Goal: Transaction & Acquisition: Purchase product/service

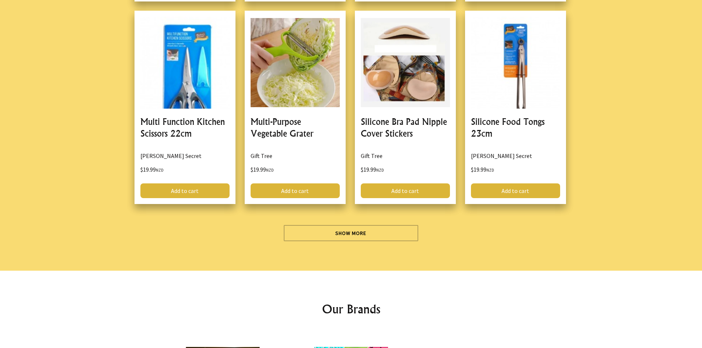
scroll to position [1925, 0]
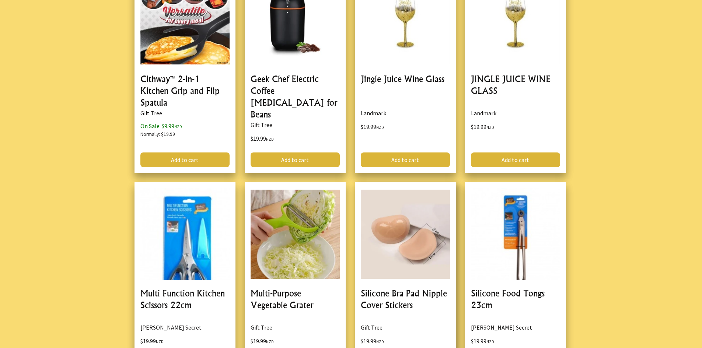
click at [394, 227] on link at bounding box center [405, 278] width 101 height 193
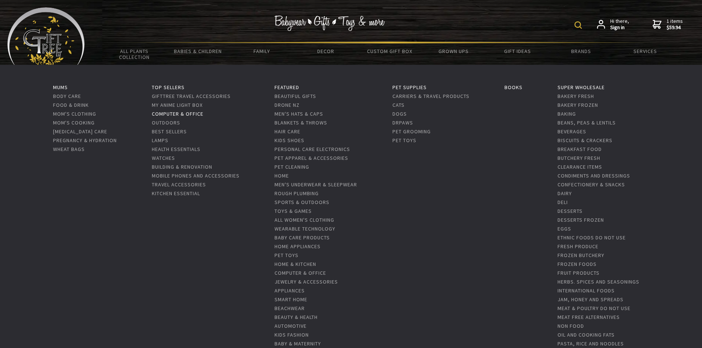
click at [175, 113] on link "Computer & Office" at bounding box center [178, 114] width 52 height 7
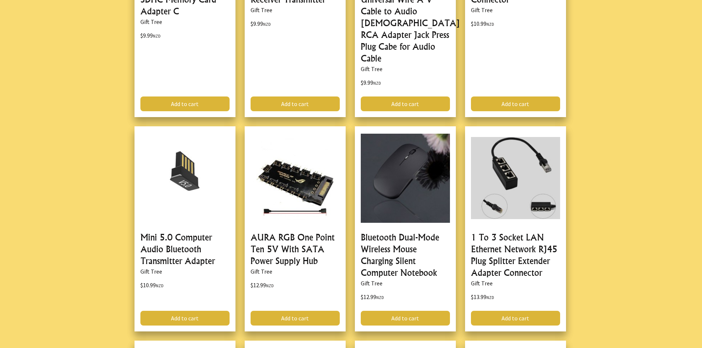
scroll to position [516, 0]
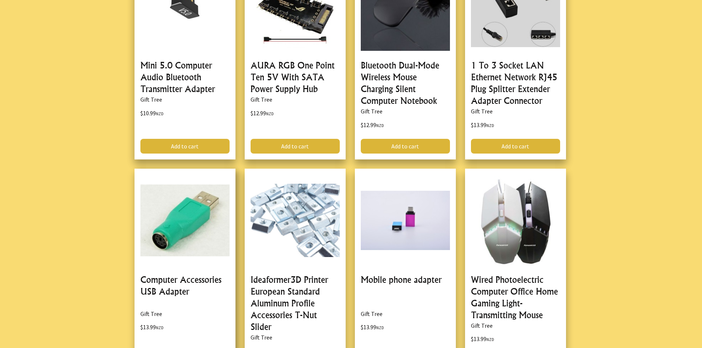
click at [169, 267] on link at bounding box center [184, 277] width 101 height 217
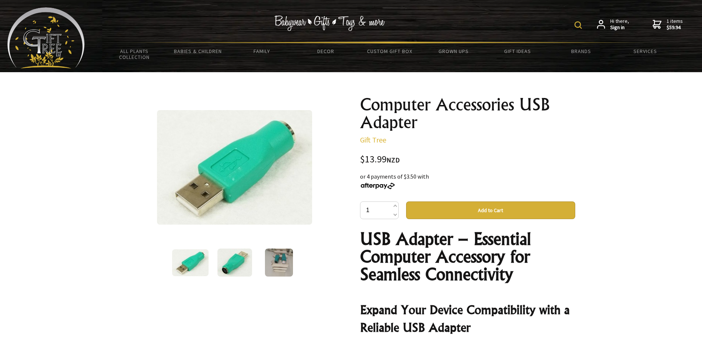
click at [229, 261] on img at bounding box center [234, 263] width 35 height 28
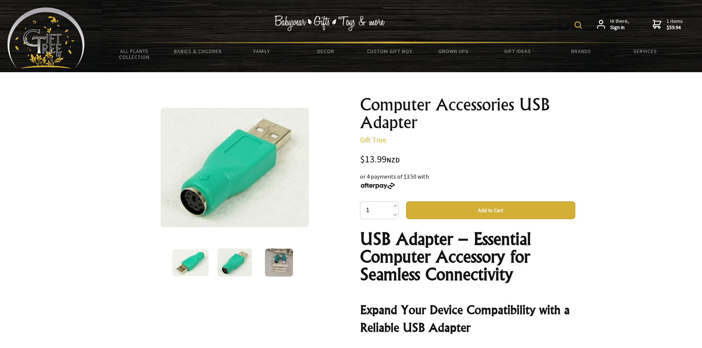
click at [278, 261] on img at bounding box center [279, 263] width 28 height 28
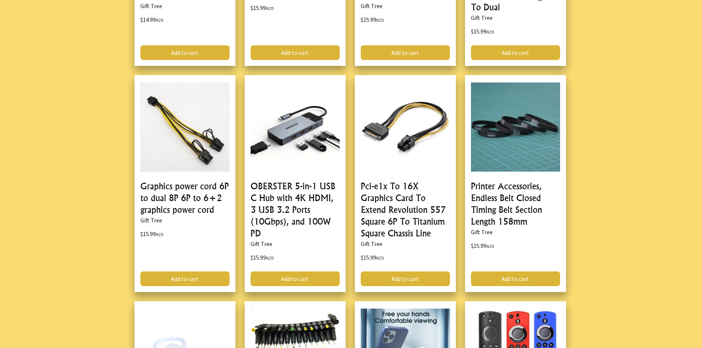
scroll to position [1534, 0]
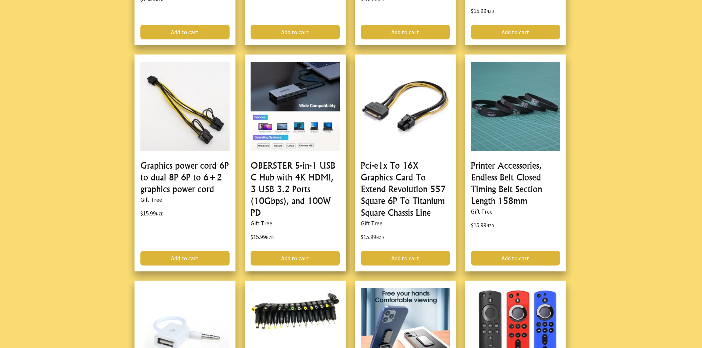
click at [283, 139] on link at bounding box center [295, 163] width 101 height 217
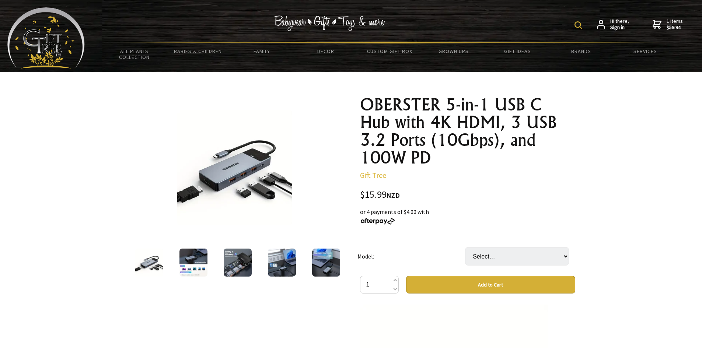
click at [246, 175] on img at bounding box center [234, 167] width 115 height 115
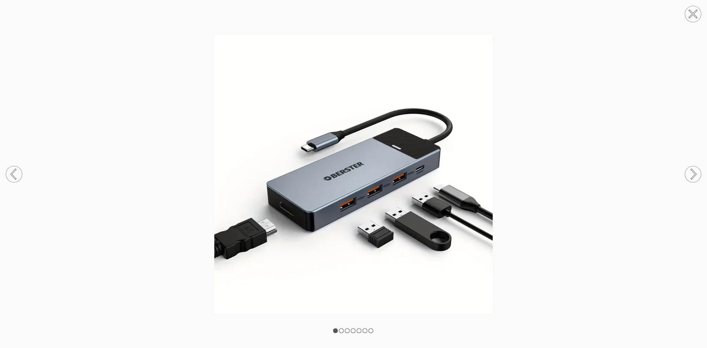
click at [696, 169] on circle at bounding box center [693, 174] width 16 height 16
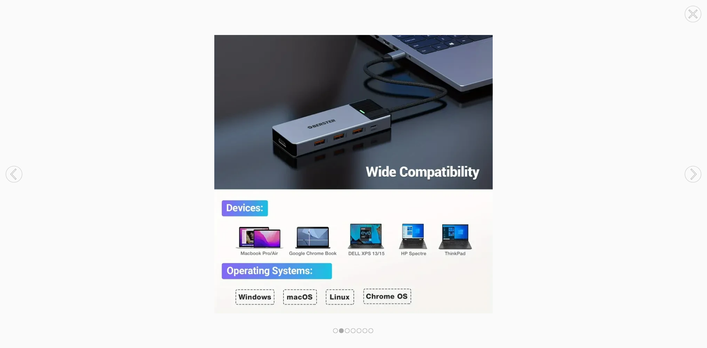
click at [696, 169] on circle at bounding box center [693, 174] width 16 height 16
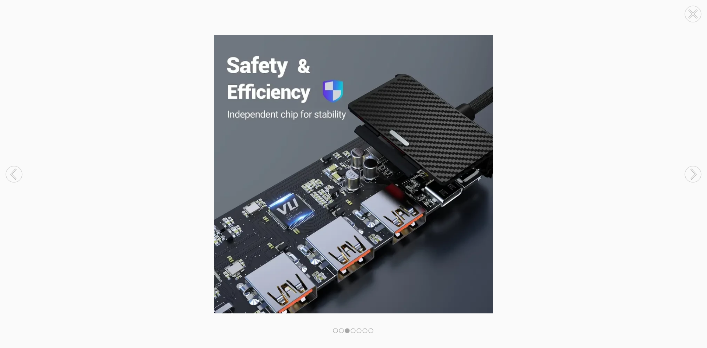
click at [696, 169] on circle at bounding box center [693, 174] width 16 height 16
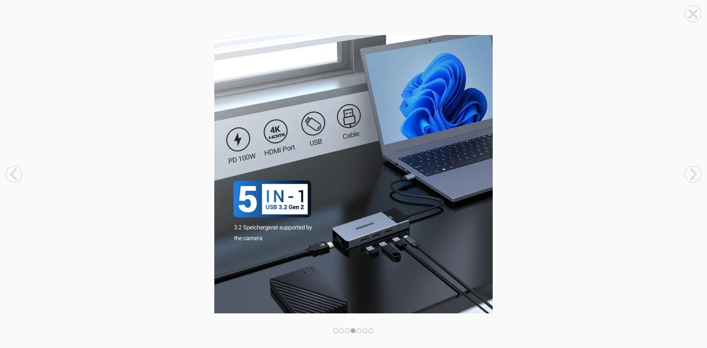
click at [696, 169] on circle at bounding box center [693, 174] width 16 height 16
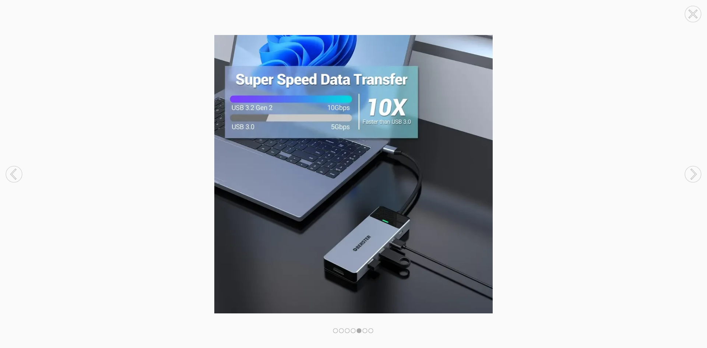
click at [696, 169] on circle at bounding box center [693, 174] width 16 height 16
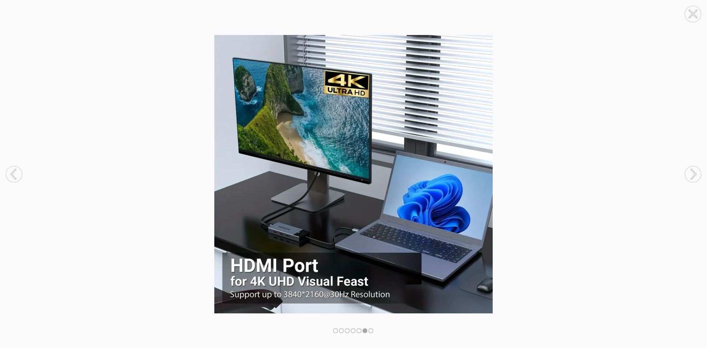
click at [696, 169] on circle at bounding box center [693, 174] width 16 height 16
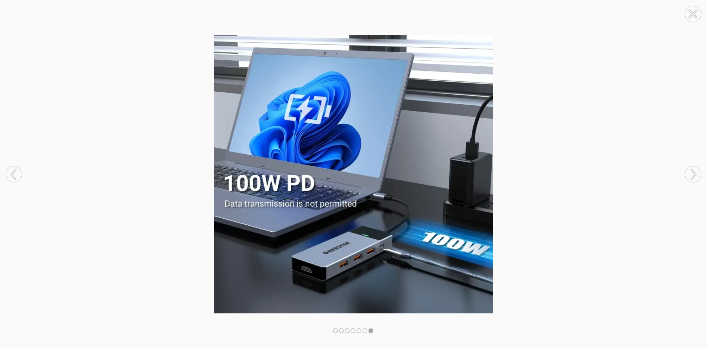
click at [696, 169] on circle at bounding box center [693, 174] width 16 height 16
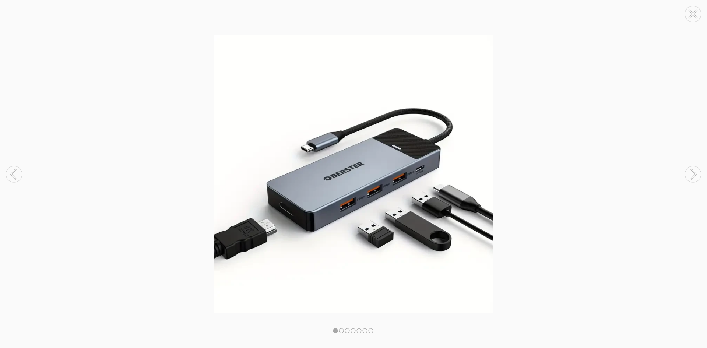
click at [696, 169] on circle at bounding box center [693, 174] width 16 height 16
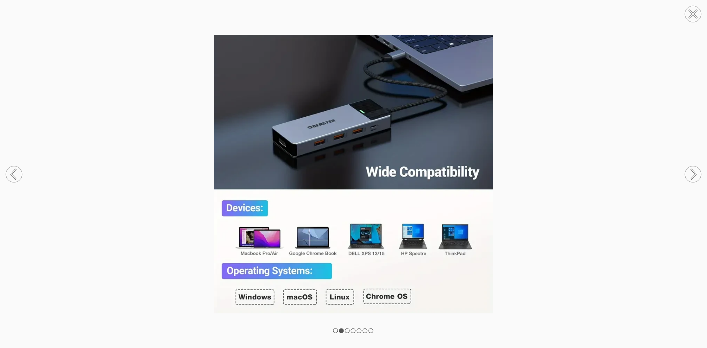
click at [689, 12] on circle at bounding box center [693, 14] width 16 height 16
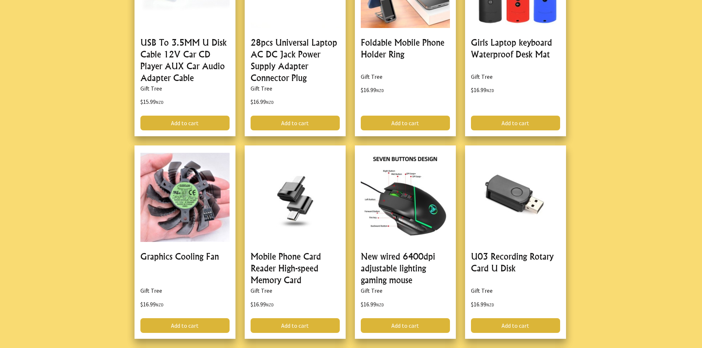
scroll to position [1860, 0]
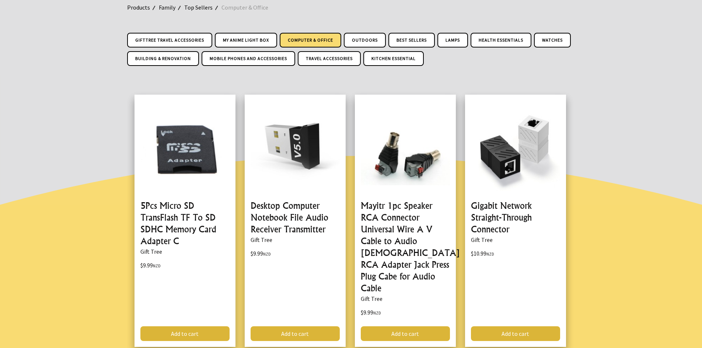
scroll to position [0, 0]
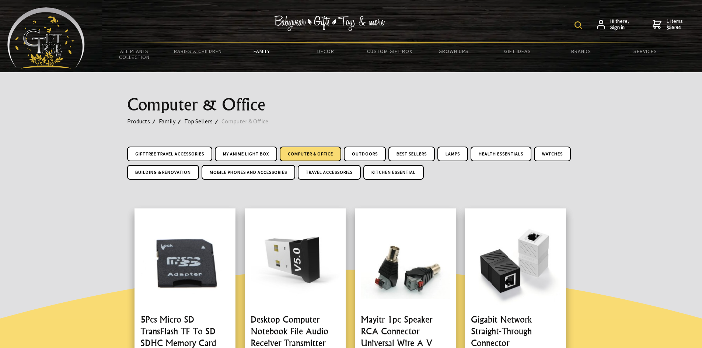
click at [577, 25] on img at bounding box center [577, 24] width 7 height 7
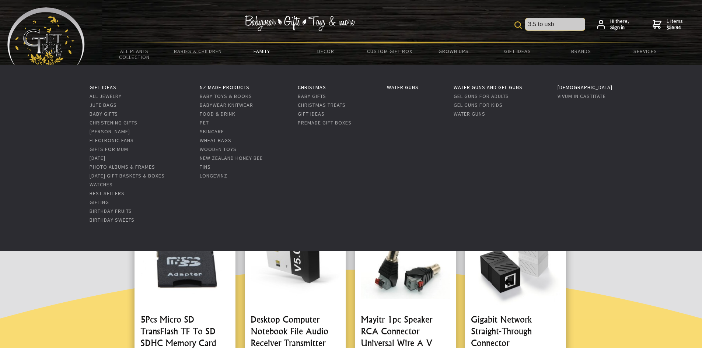
type input "3.5 to usb"
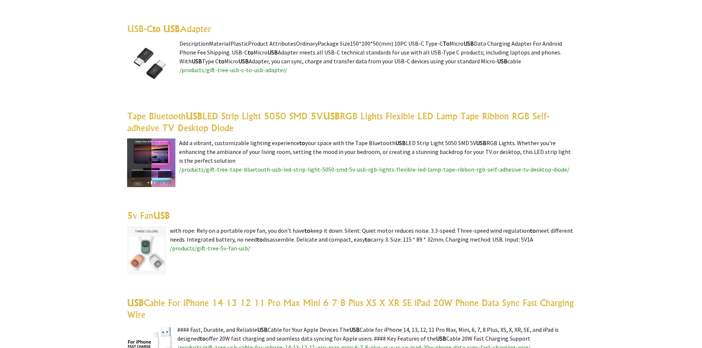
scroll to position [213, 0]
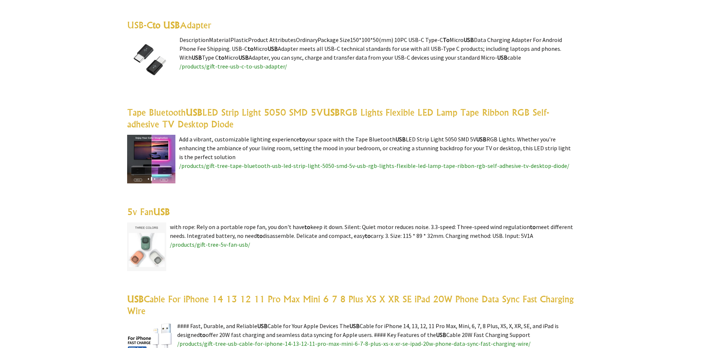
click at [179, 28] on highlight "to USB" at bounding box center [166, 25] width 27 height 11
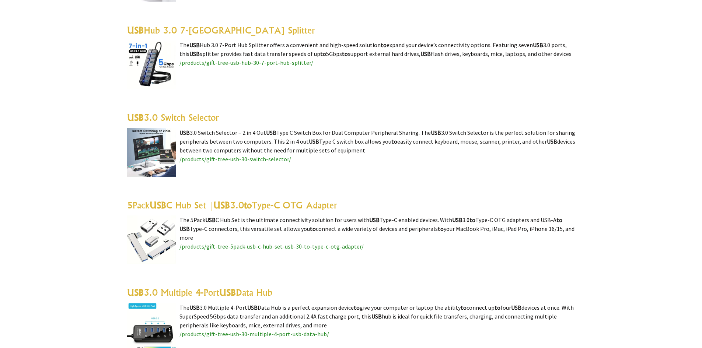
scroll to position [1557, 0]
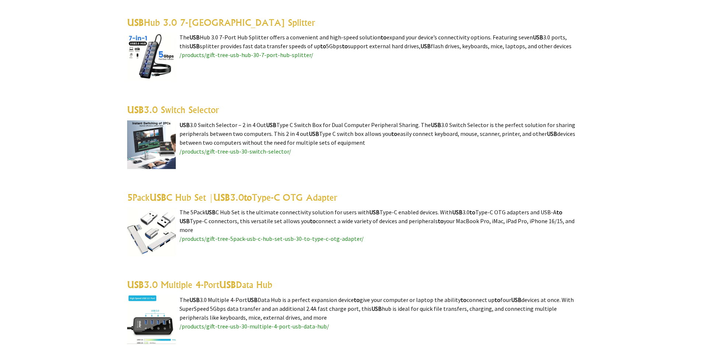
drag, startPoint x: 704, startPoint y: 53, endPoint x: 640, endPoint y: 147, distance: 113.5
click at [640, 147] on div at bounding box center [351, 181] width 702 height 3332
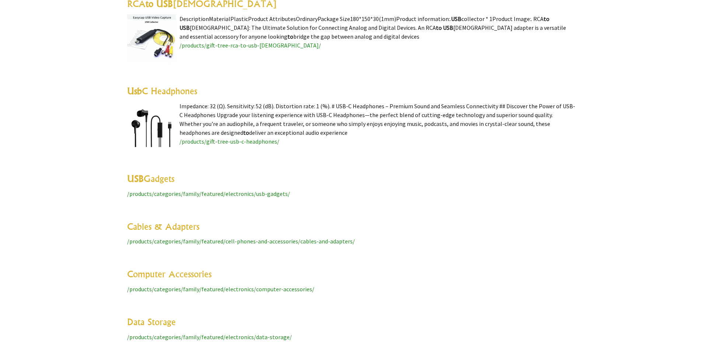
scroll to position [2359, 0]
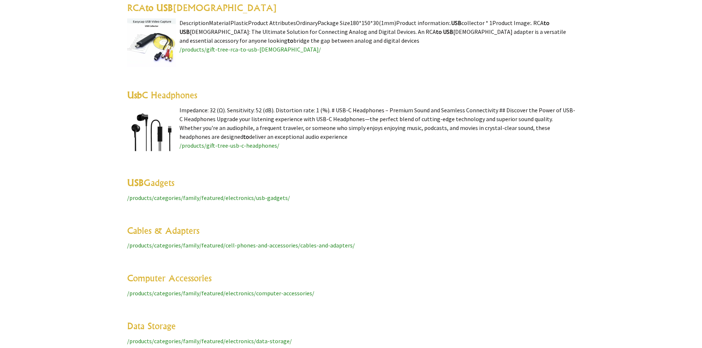
click at [172, 92] on link "Usb C Headphones" at bounding box center [162, 95] width 70 height 11
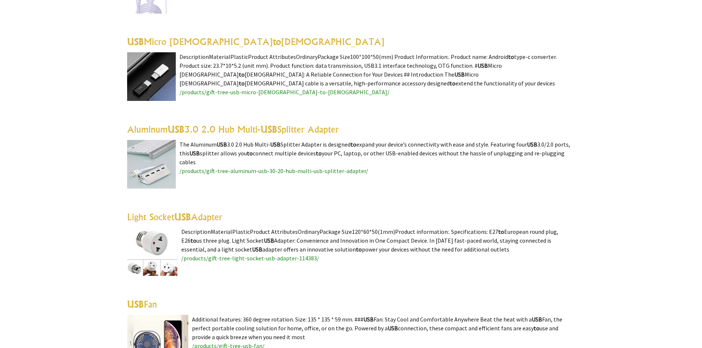
scroll to position [1843, 0]
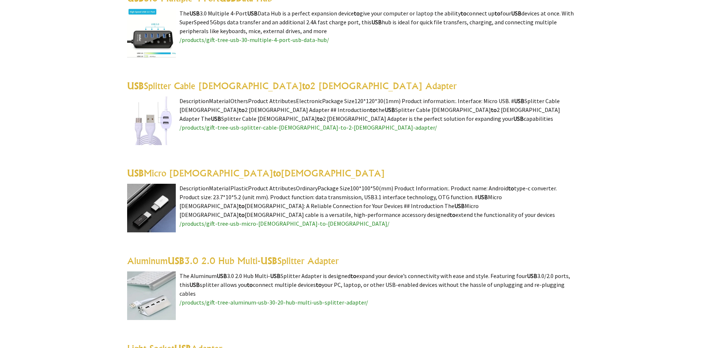
click at [160, 80] on link "USB Splitter Cable [DEMOGRAPHIC_DATA] to 2 [DEMOGRAPHIC_DATA] Adapter" at bounding box center [291, 85] width 329 height 11
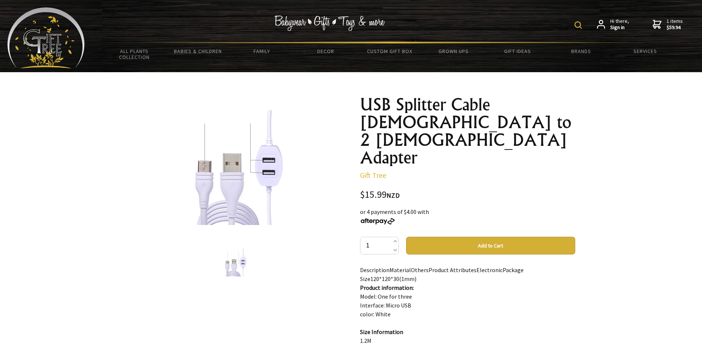
click at [230, 195] on img at bounding box center [234, 167] width 115 height 115
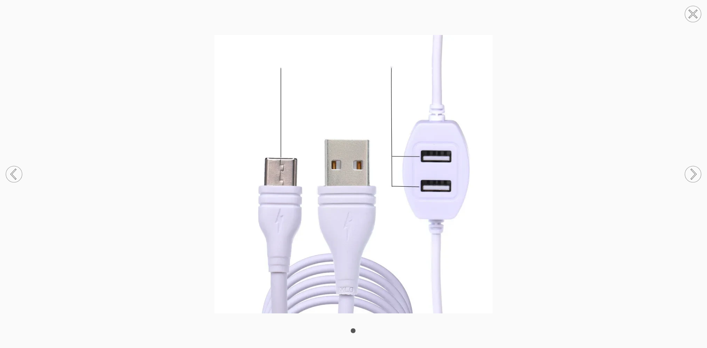
click at [14, 172] on circle at bounding box center [14, 174] width 16 height 16
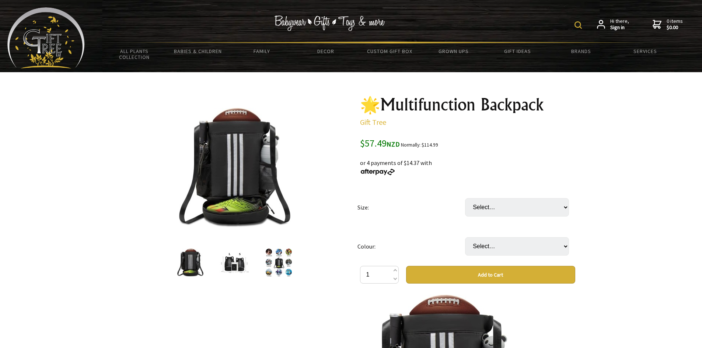
click at [273, 260] on img at bounding box center [279, 263] width 27 height 28
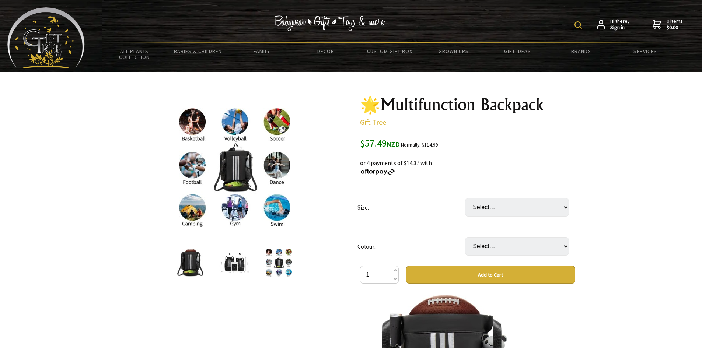
click at [230, 267] on img at bounding box center [234, 263] width 37 height 26
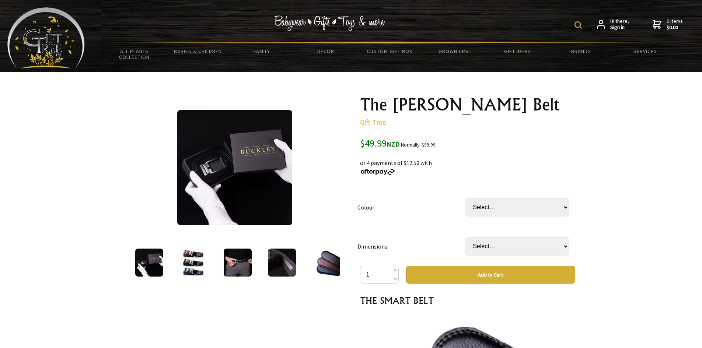
click at [188, 264] on img at bounding box center [193, 263] width 28 height 28
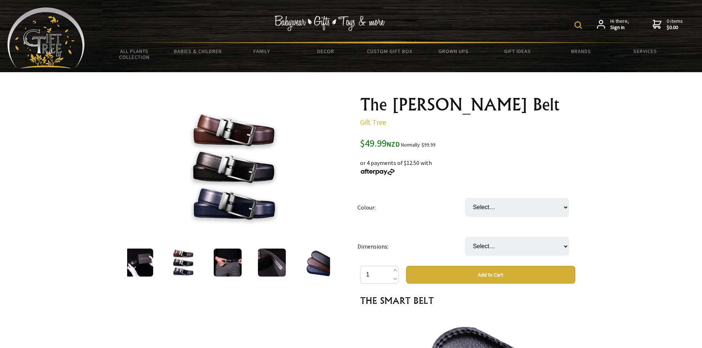
click at [224, 264] on img at bounding box center [227, 263] width 28 height 28
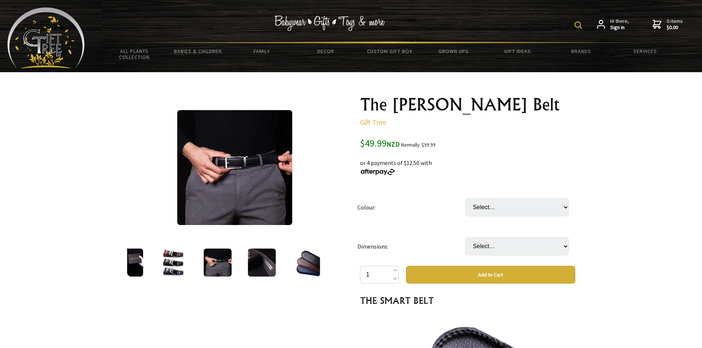
click at [258, 263] on img at bounding box center [262, 263] width 28 height 28
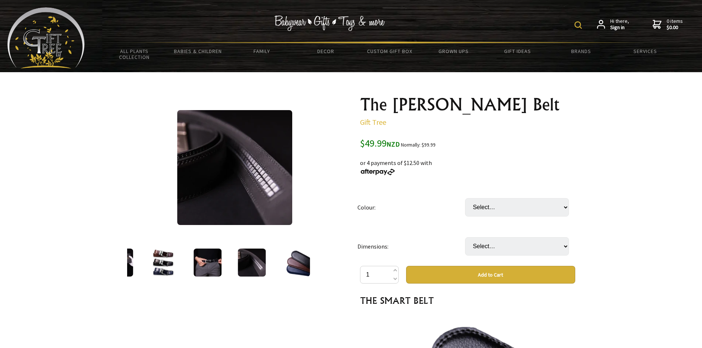
click at [292, 263] on img at bounding box center [296, 263] width 28 height 28
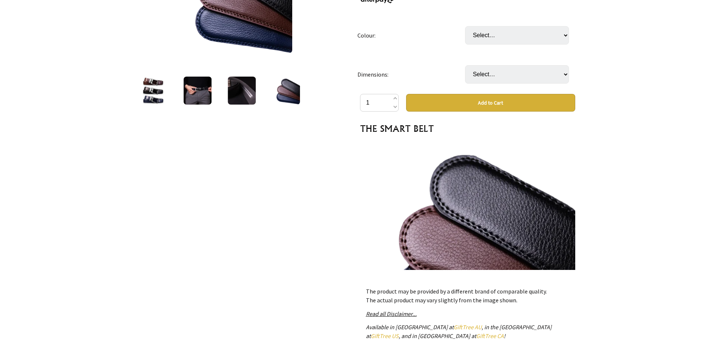
click at [200, 88] on img at bounding box center [197, 91] width 28 height 28
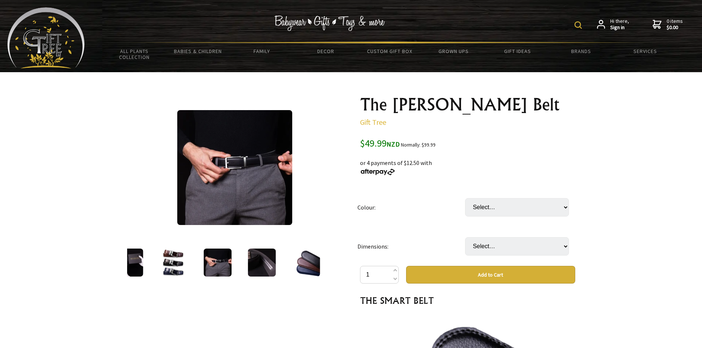
click at [255, 267] on img at bounding box center [262, 263] width 28 height 28
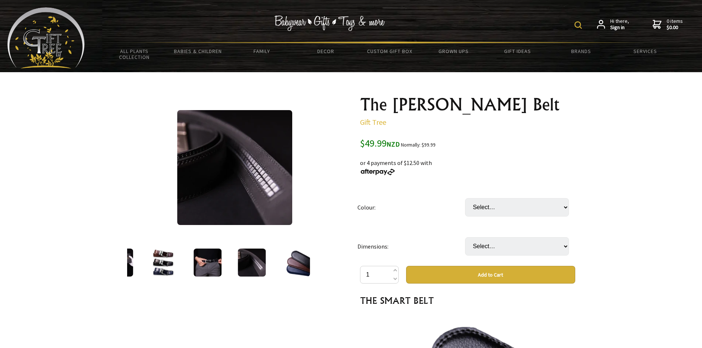
click at [301, 264] on img at bounding box center [296, 263] width 28 height 28
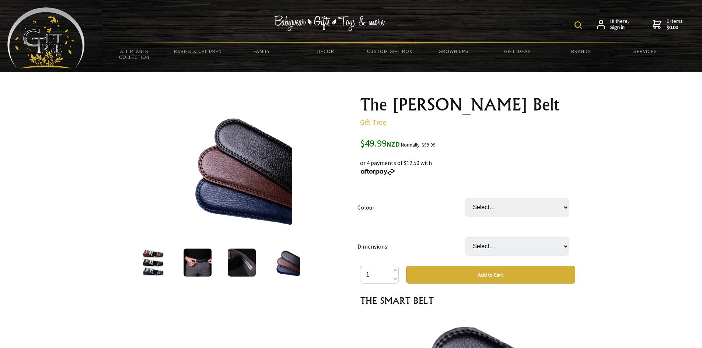
click at [153, 263] on img at bounding box center [153, 263] width 28 height 28
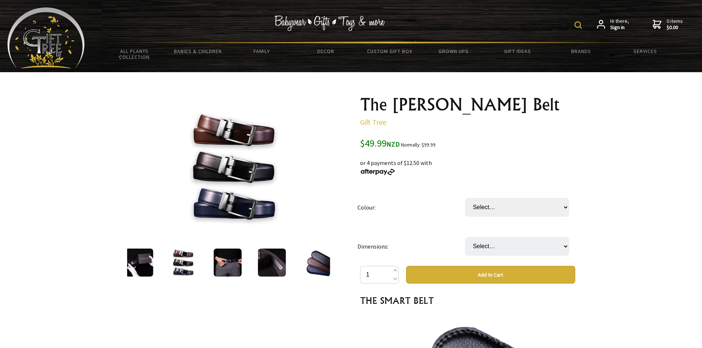
click at [136, 263] on img at bounding box center [139, 263] width 28 height 28
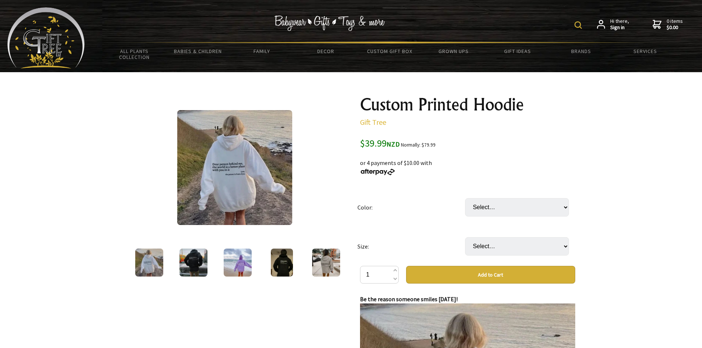
click at [220, 172] on img at bounding box center [234, 167] width 115 height 115
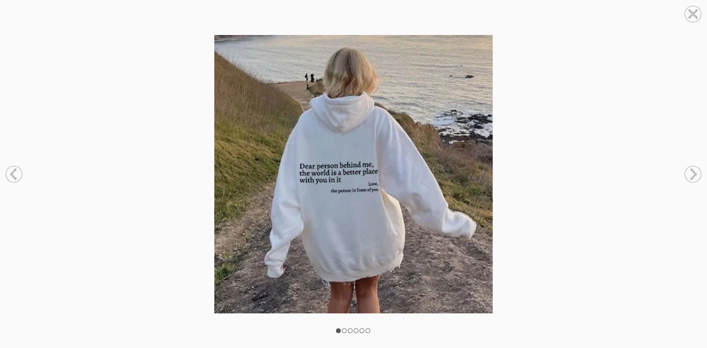
click at [690, 175] on circle at bounding box center [693, 174] width 16 height 16
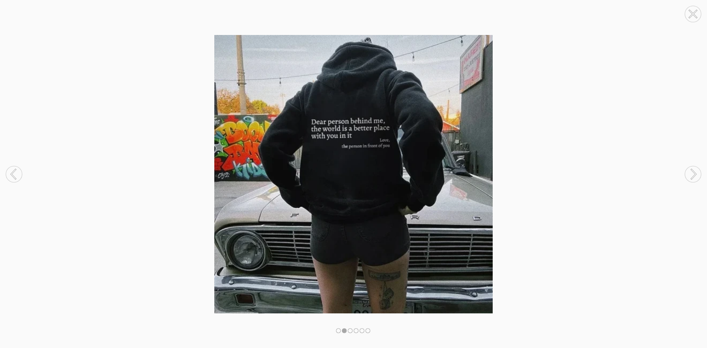
click at [690, 175] on circle at bounding box center [693, 174] width 16 height 16
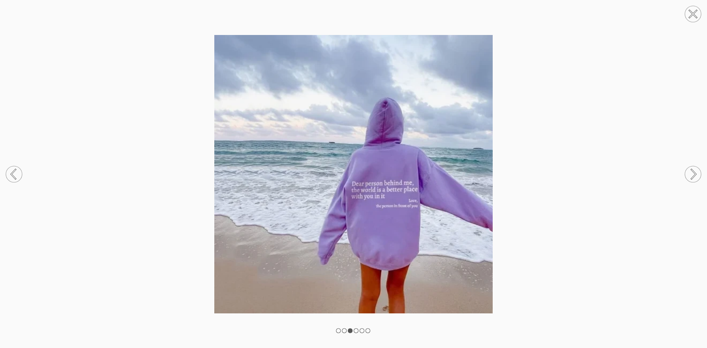
click at [690, 175] on circle at bounding box center [693, 174] width 16 height 16
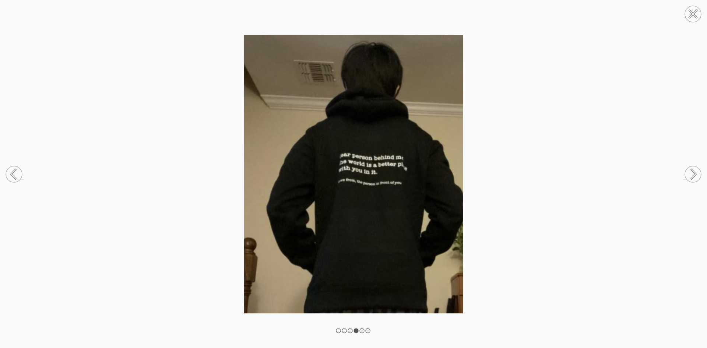
click at [690, 175] on circle at bounding box center [693, 174] width 16 height 16
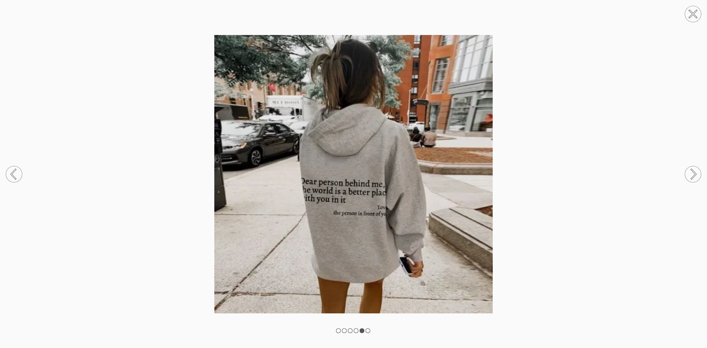
click at [690, 175] on circle at bounding box center [693, 174] width 16 height 16
